Goal: Task Accomplishment & Management: Use online tool/utility

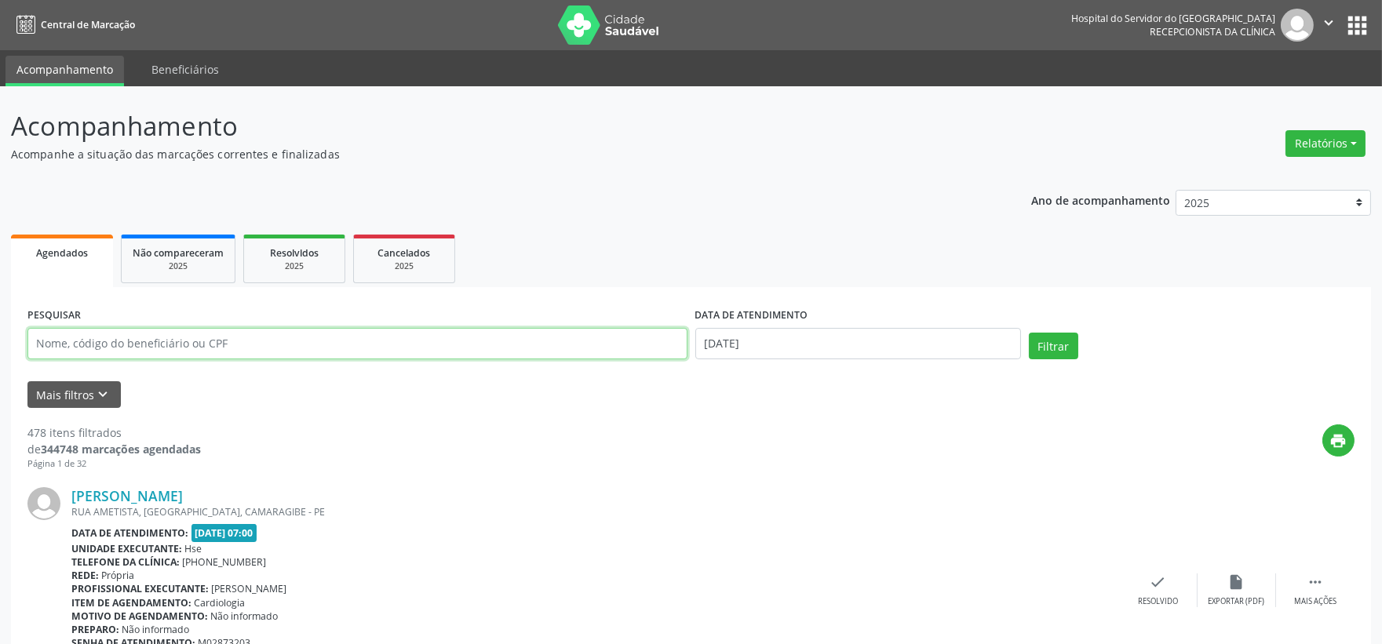
click at [411, 348] on input "text" at bounding box center [357, 343] width 660 height 31
type input "rogerio"
click at [1029, 333] on button "Filtrar" at bounding box center [1053, 346] width 49 height 27
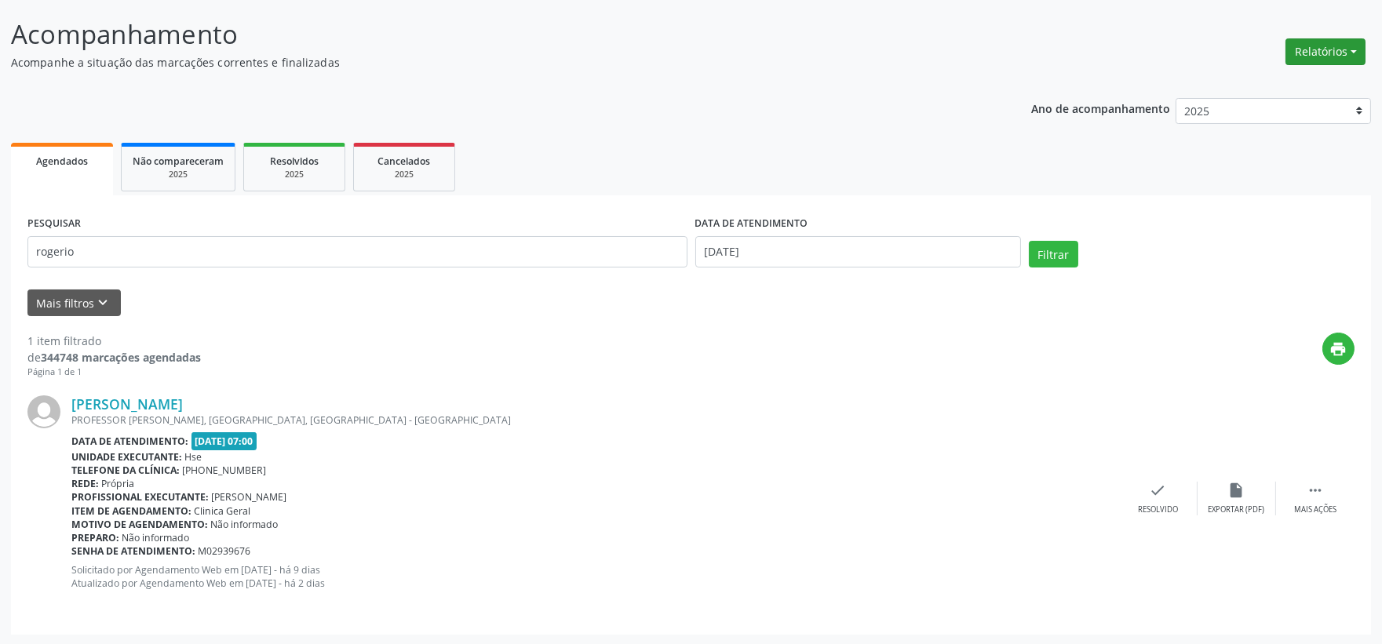
click at [1347, 59] on button "Relatórios" at bounding box center [1325, 51] width 80 height 27
click at [1249, 74] on link "Agendamentos" at bounding box center [1280, 85] width 169 height 22
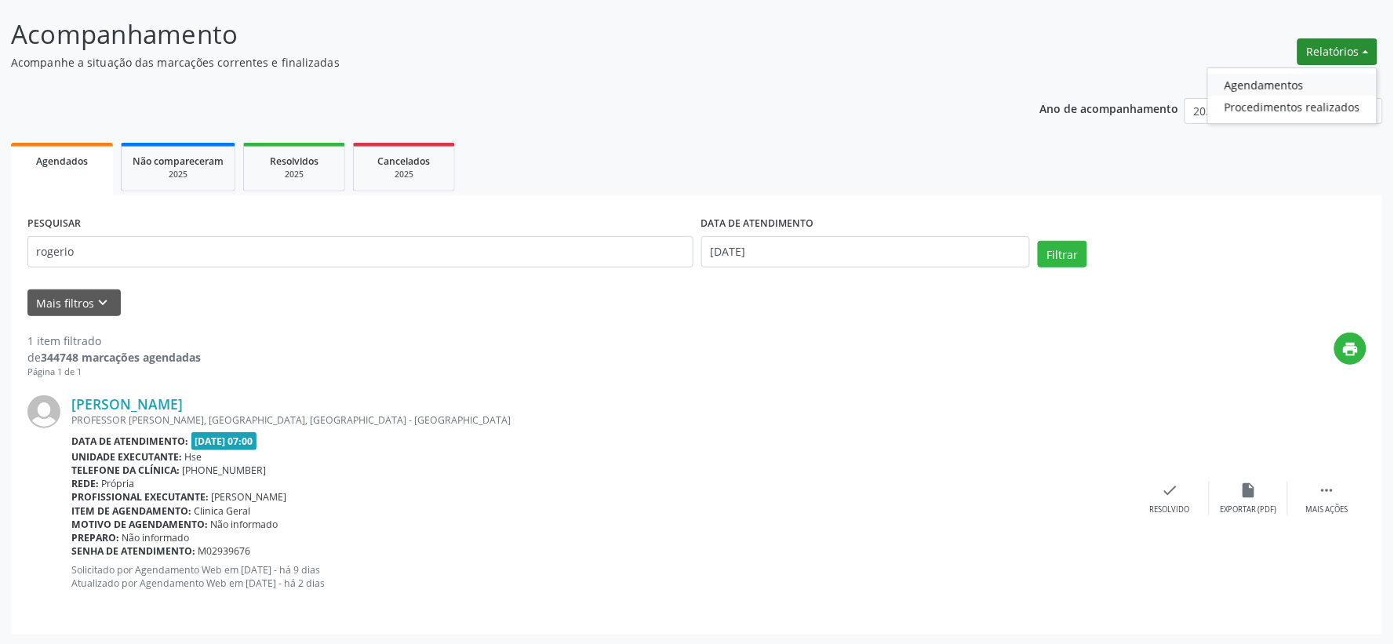
select select "8"
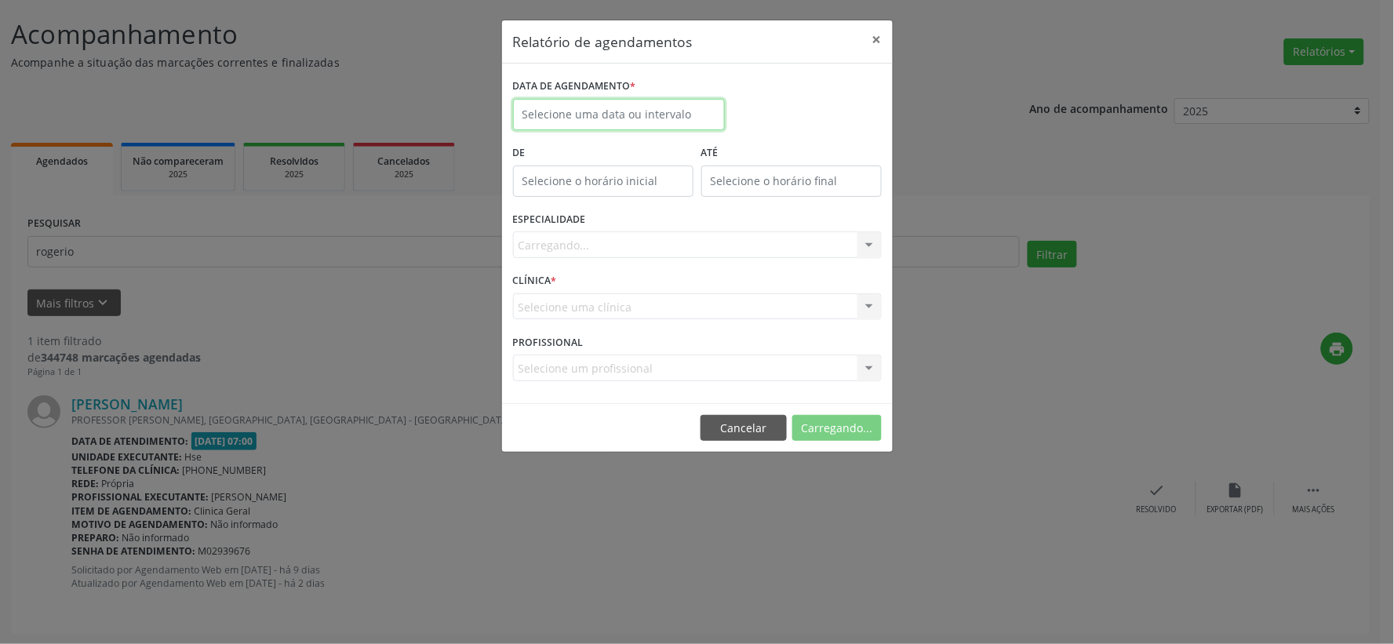
click at [621, 115] on input "text" at bounding box center [619, 114] width 212 height 31
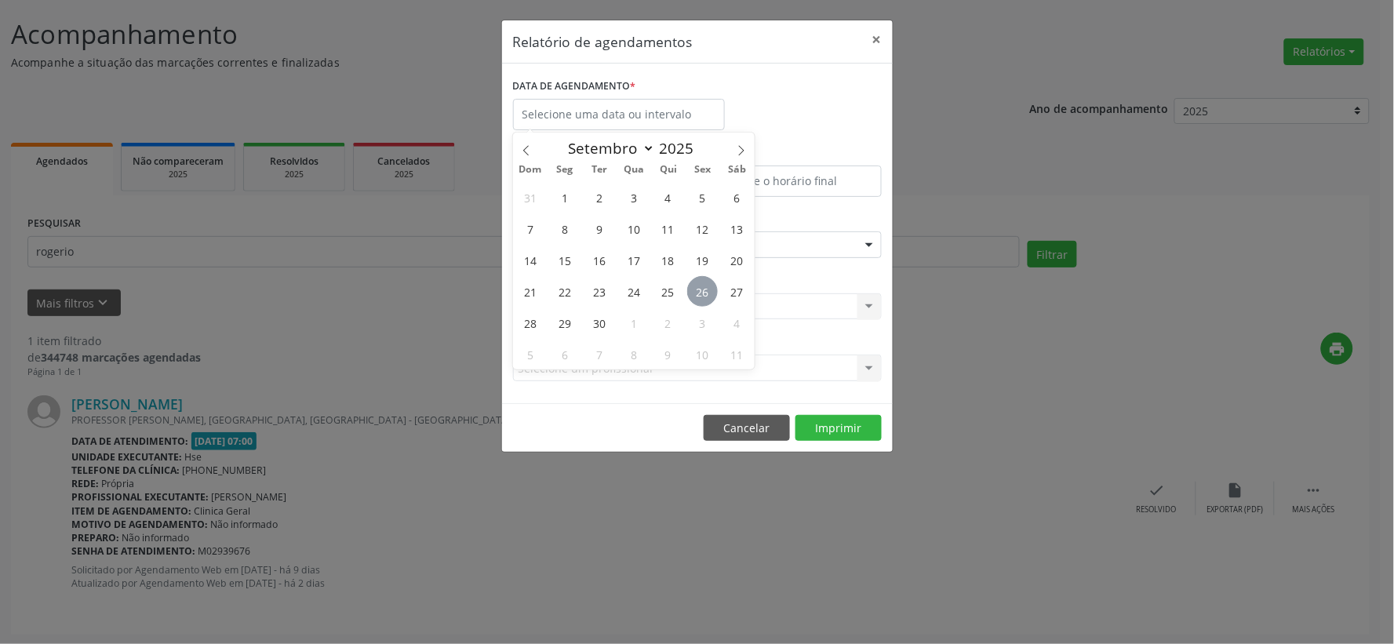
click at [707, 290] on span "26" at bounding box center [702, 291] width 31 height 31
type input "[DATE]"
click at [707, 290] on span "26" at bounding box center [702, 291] width 31 height 31
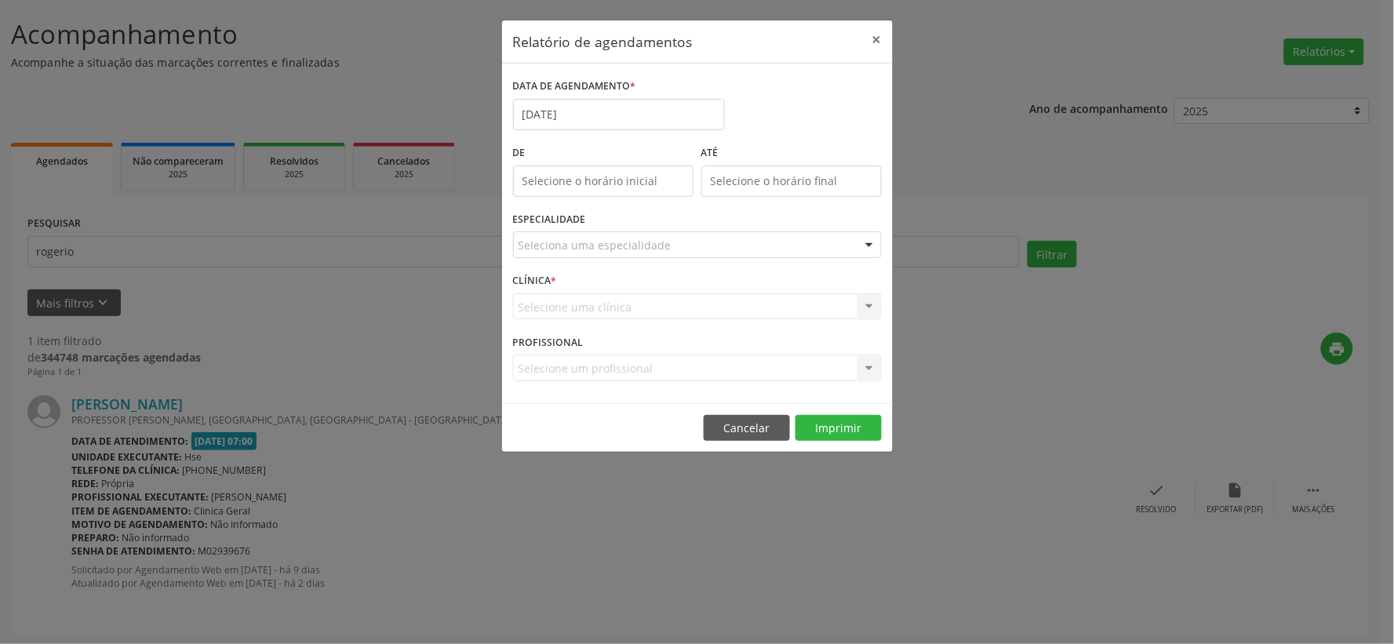
click at [716, 248] on div "Seleciona uma especialidade" at bounding box center [697, 244] width 369 height 27
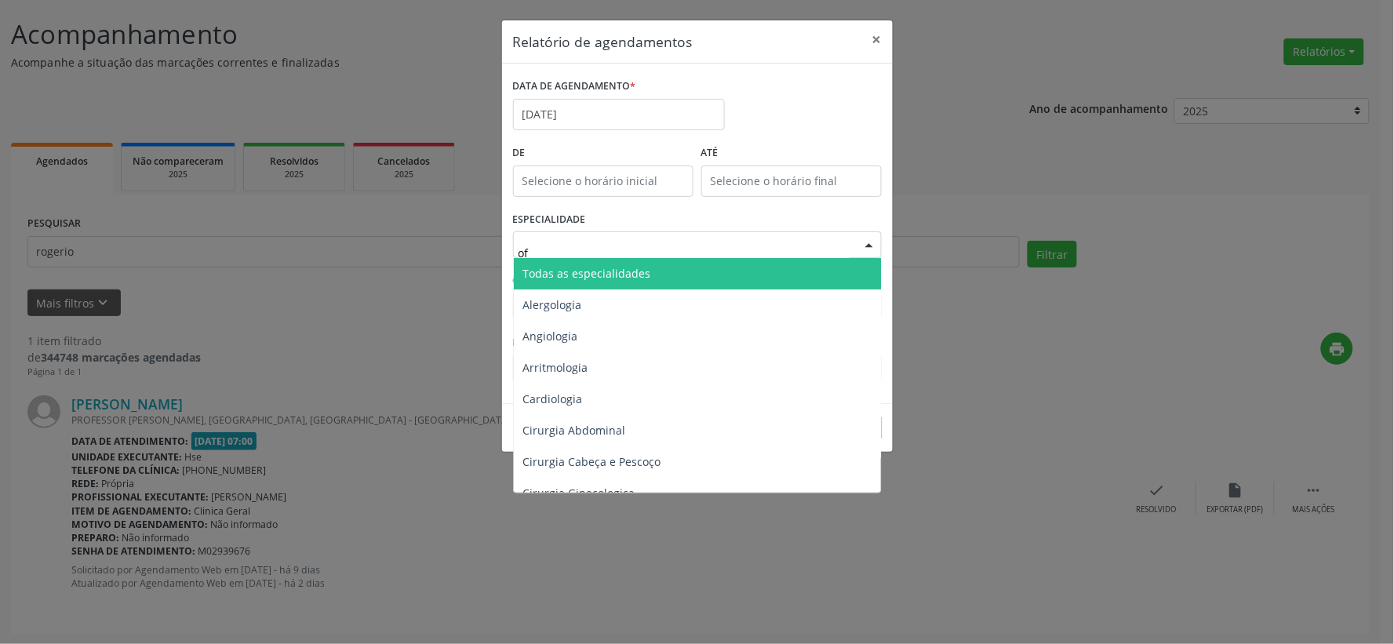
type input "oft"
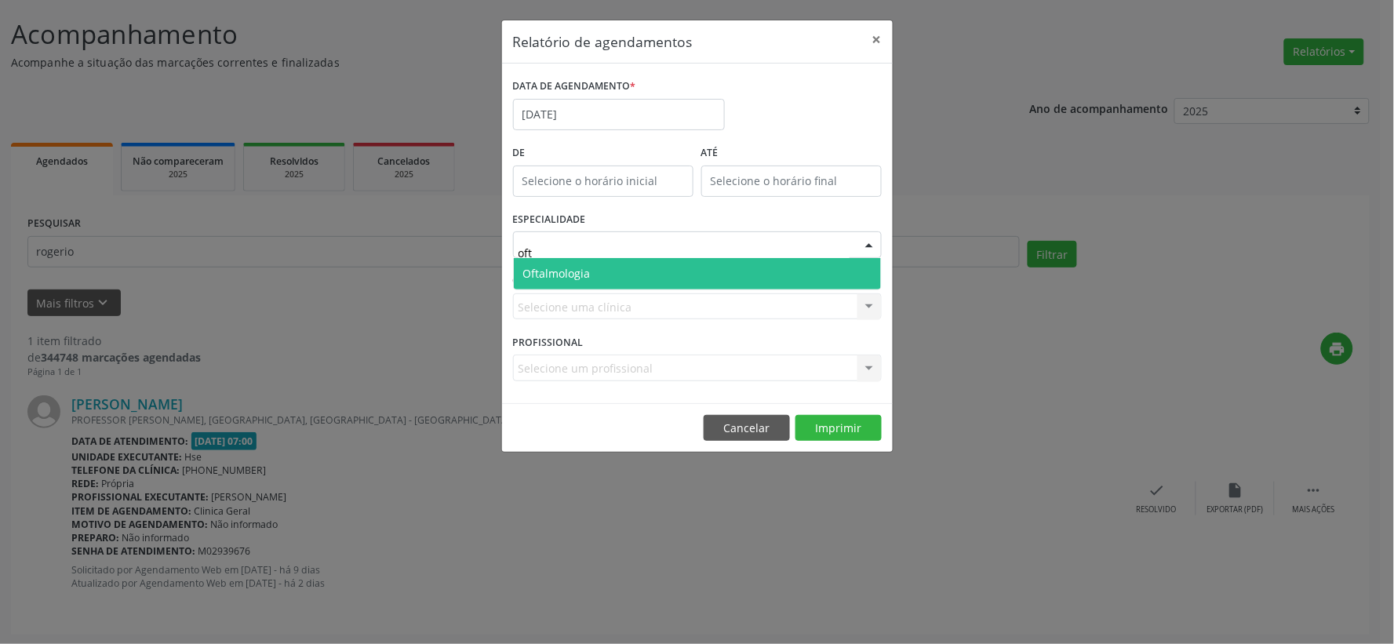
click at [583, 271] on span "Oftalmologia" at bounding box center [556, 273] width 67 height 15
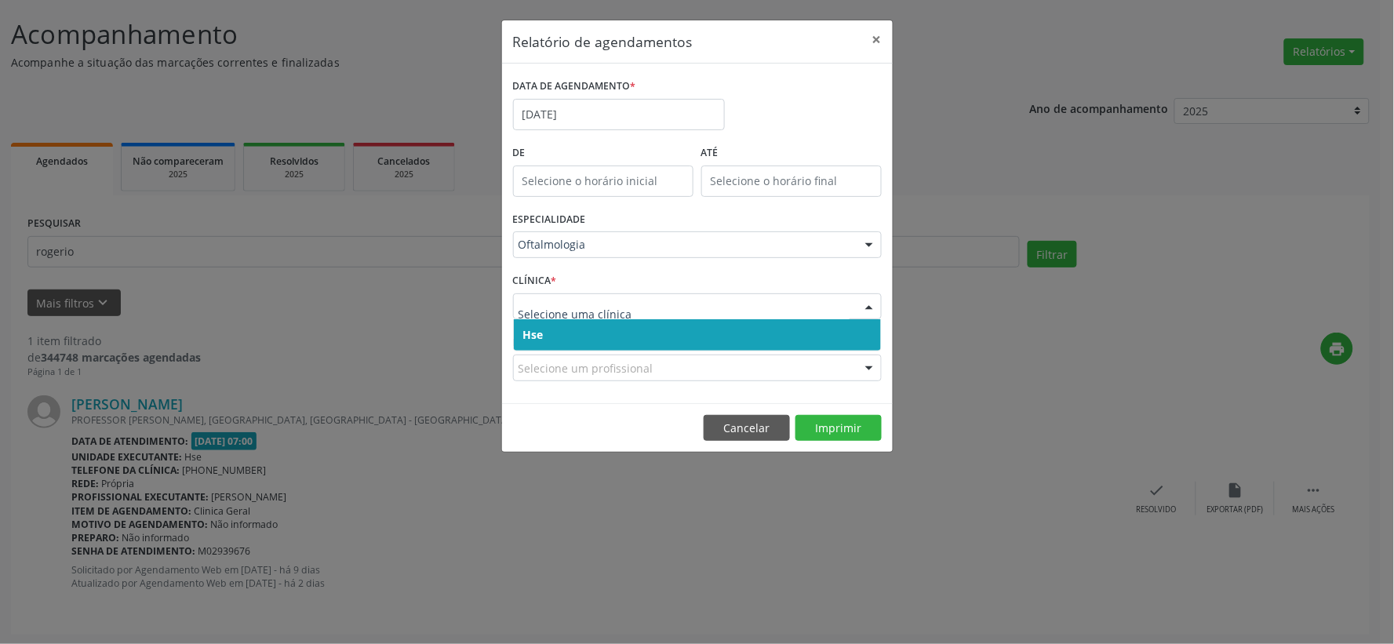
click at [552, 330] on span "Hse" at bounding box center [697, 334] width 367 height 31
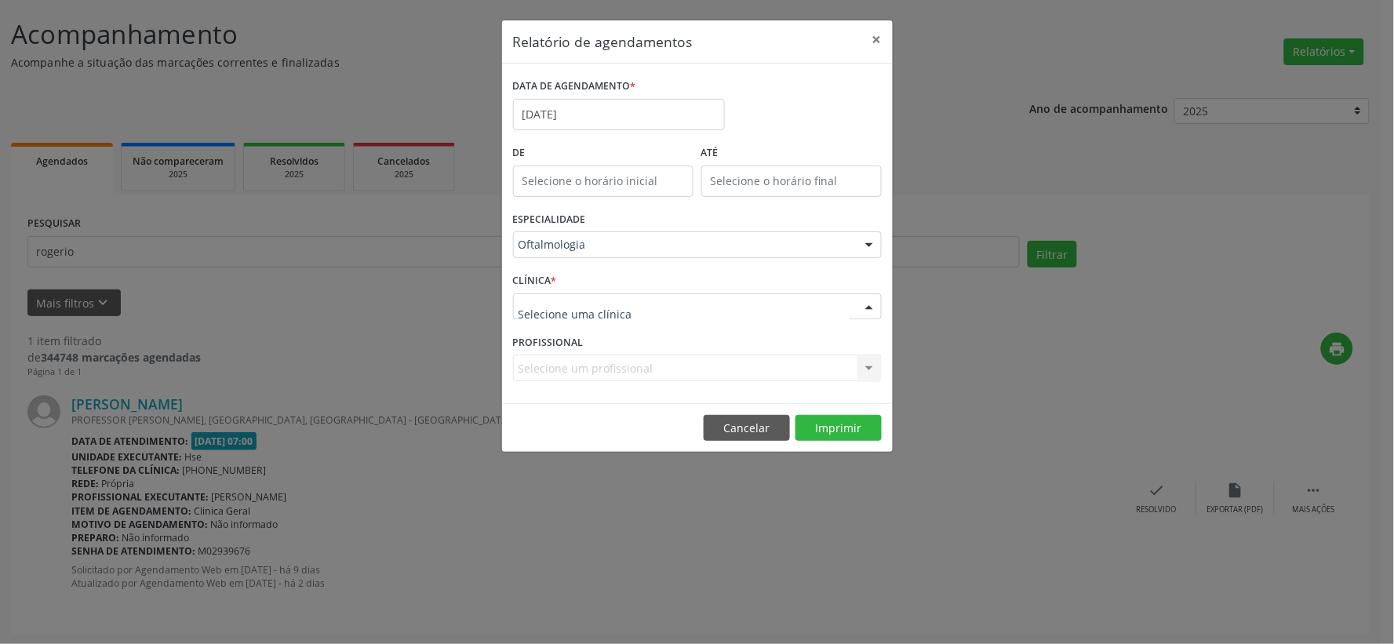
click at [566, 295] on div at bounding box center [697, 306] width 369 height 27
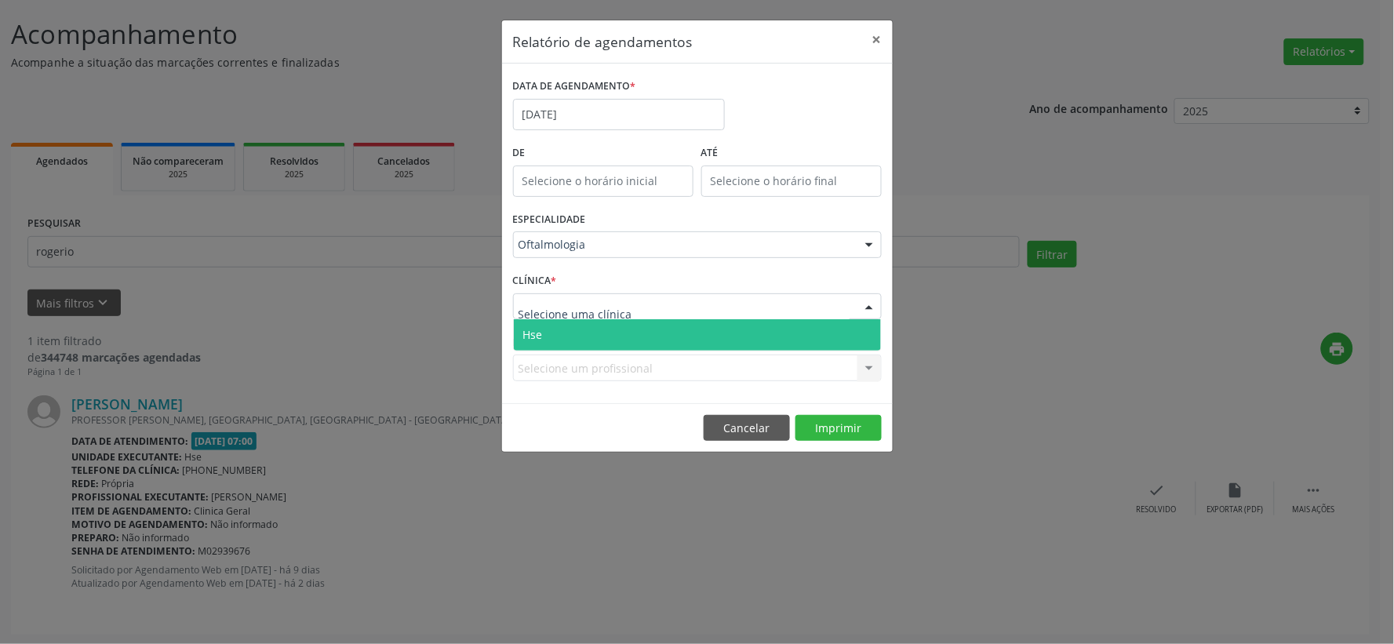
click at [545, 328] on span "Hse" at bounding box center [697, 334] width 367 height 31
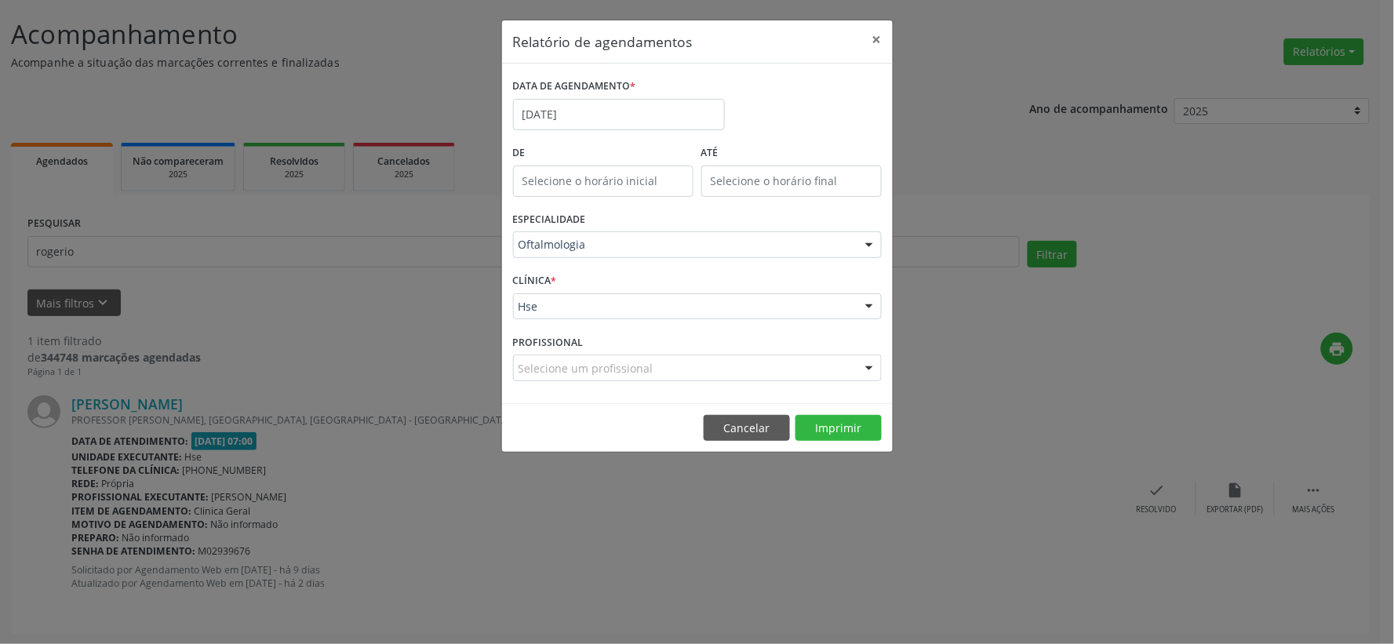
click at [598, 378] on div "Selecione um profissional" at bounding box center [697, 368] width 369 height 27
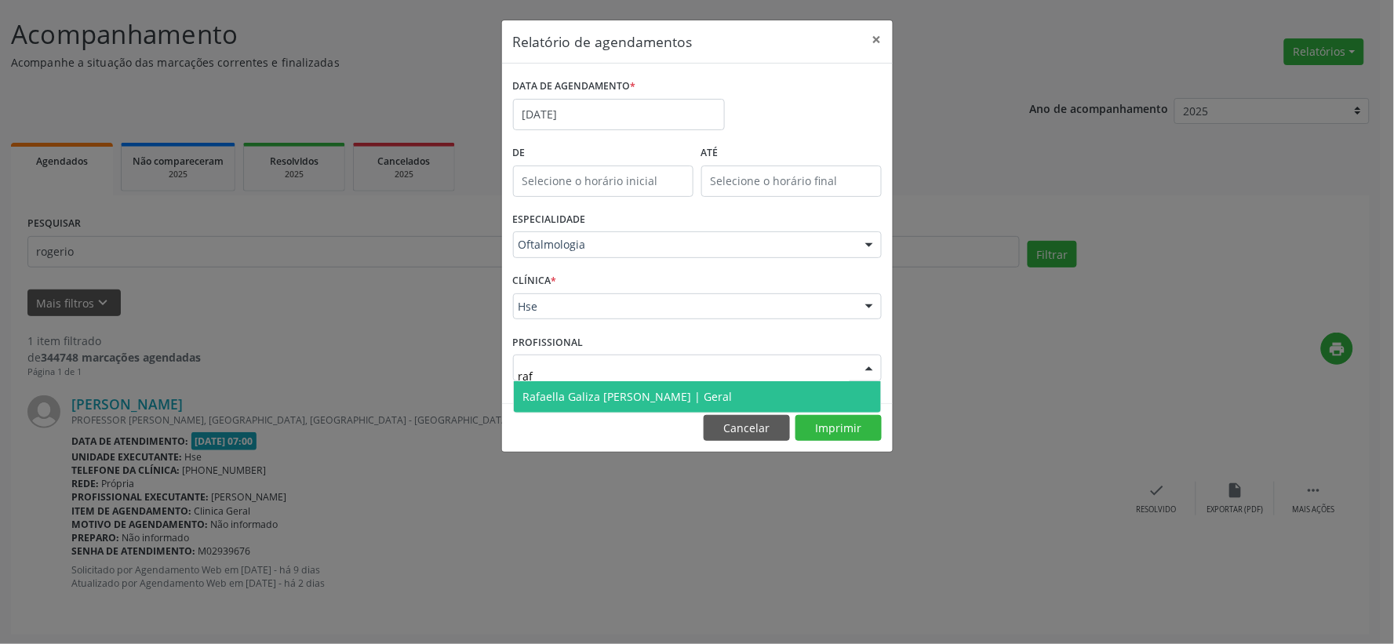
type input "rafa"
click at [607, 392] on span "Rafaella Galiza [PERSON_NAME] | Geral" at bounding box center [628, 396] width 210 height 15
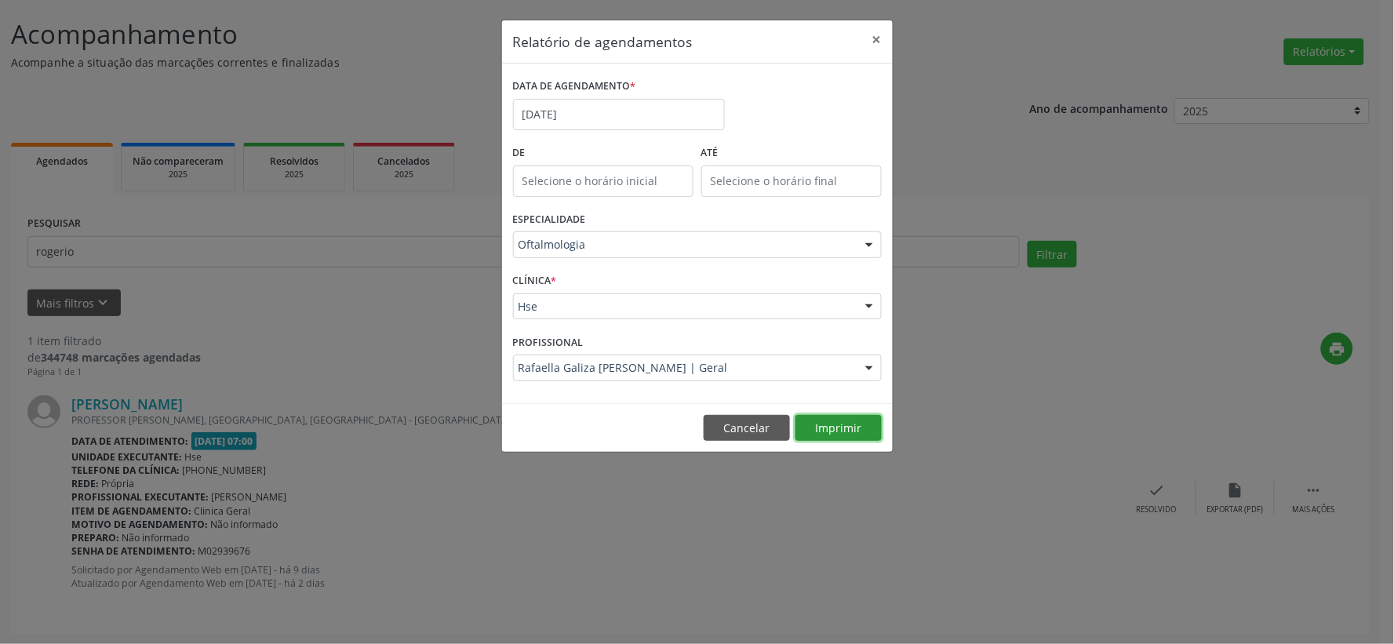
click at [855, 426] on button "Imprimir" at bounding box center [839, 428] width 86 height 27
click at [879, 40] on button "×" at bounding box center [877, 39] width 31 height 38
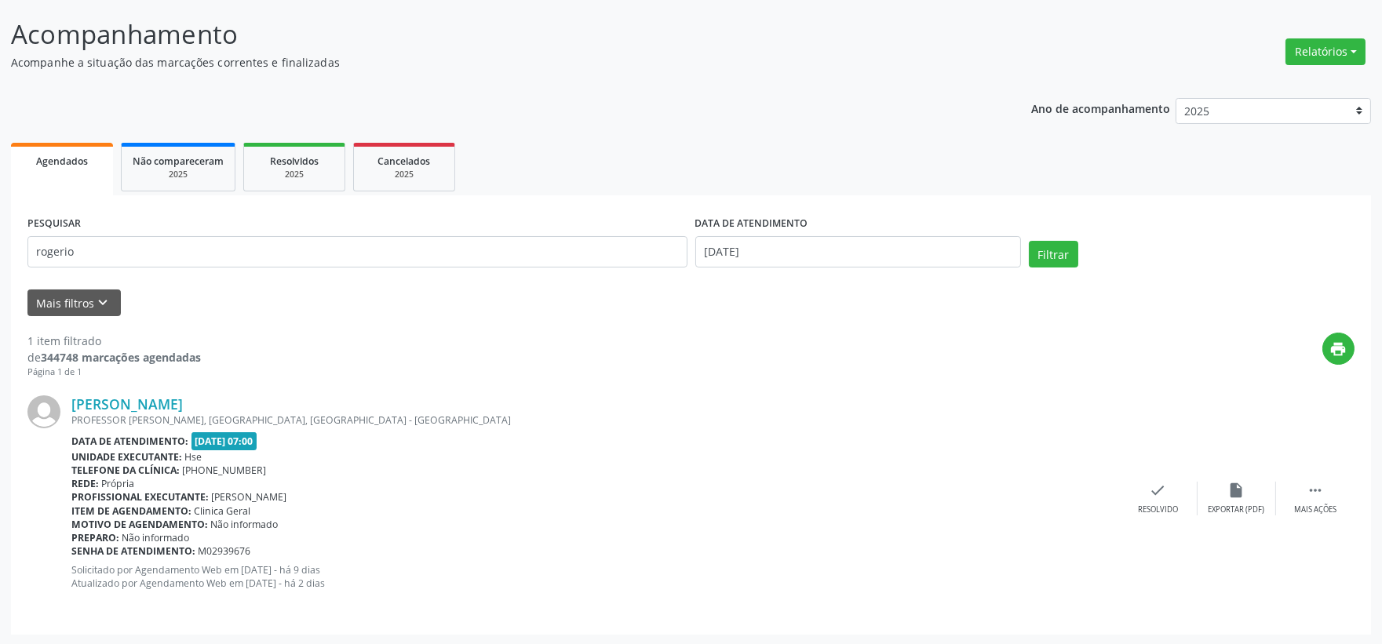
scroll to position [0, 0]
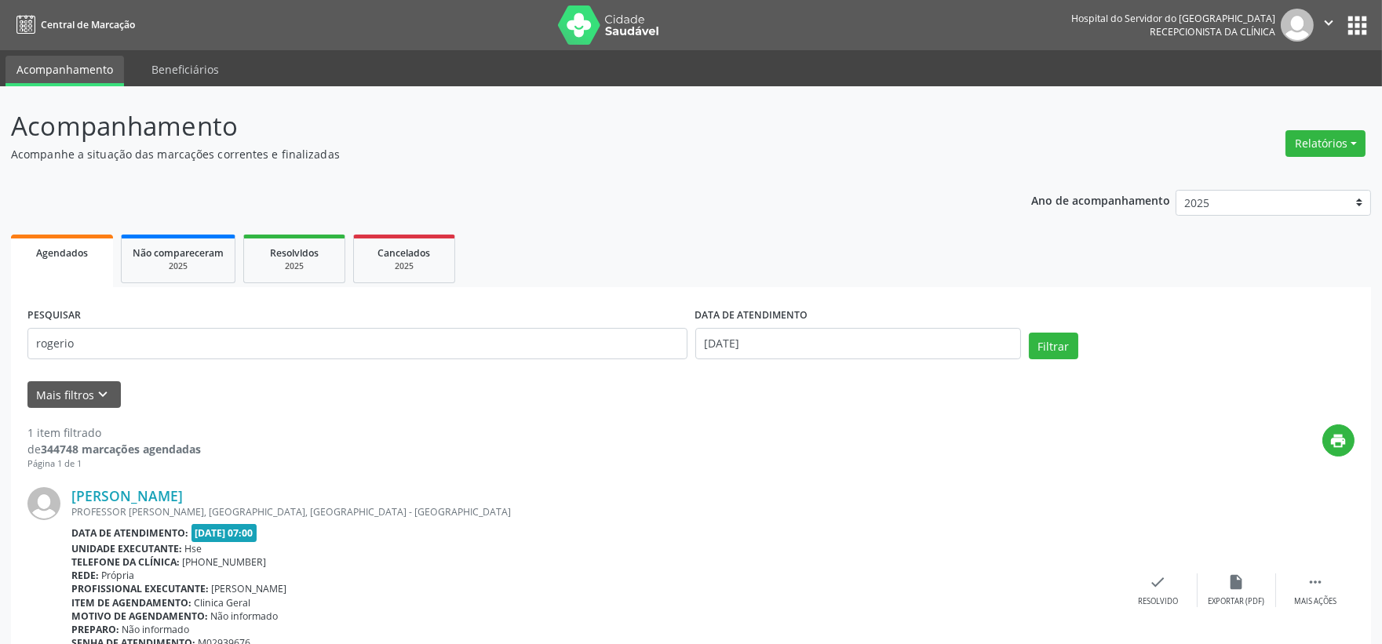
click at [603, 32] on img at bounding box center [609, 24] width 102 height 39
